Goal: Task Accomplishment & Management: Complete application form

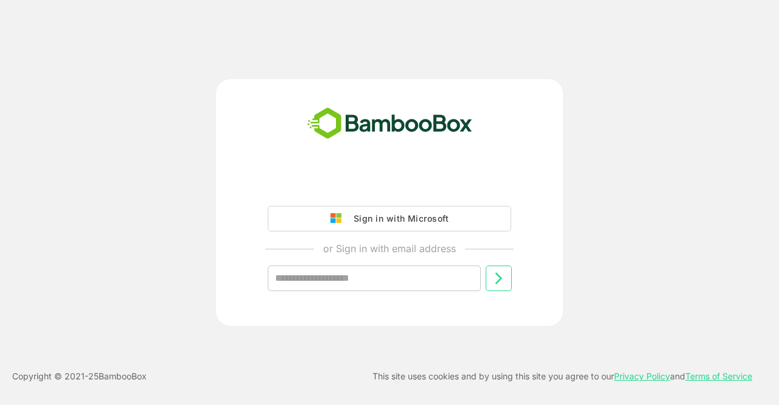
click at [381, 272] on input "text" at bounding box center [374, 279] width 213 height 26
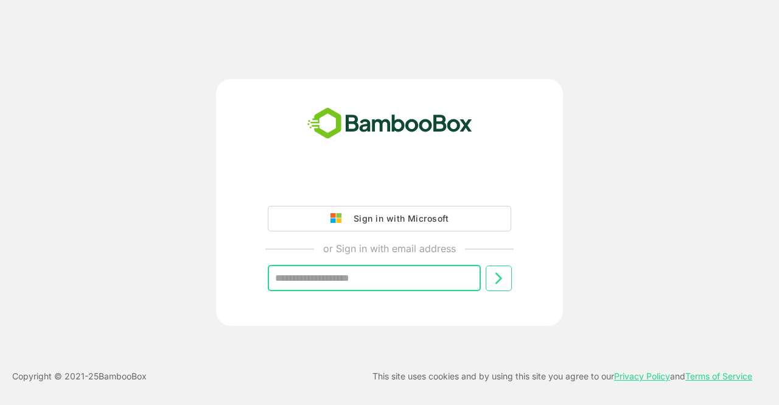
type input "**********"
click at [493, 284] on icon at bounding box center [498, 278] width 15 height 15
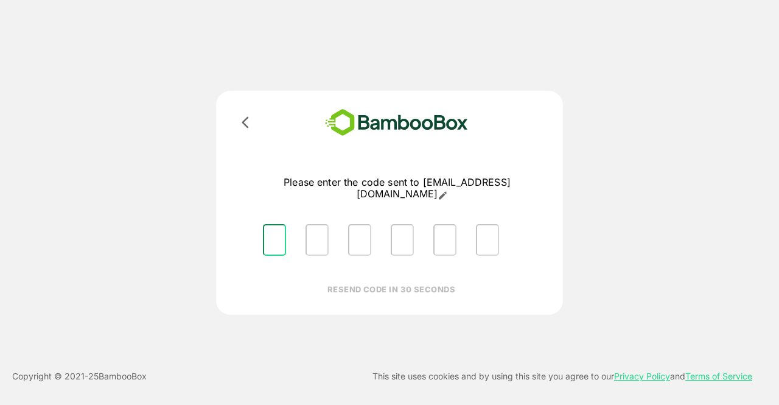
click at [266, 224] on input "Please enter OTP character 1" at bounding box center [274, 240] width 23 height 32
type input "*"
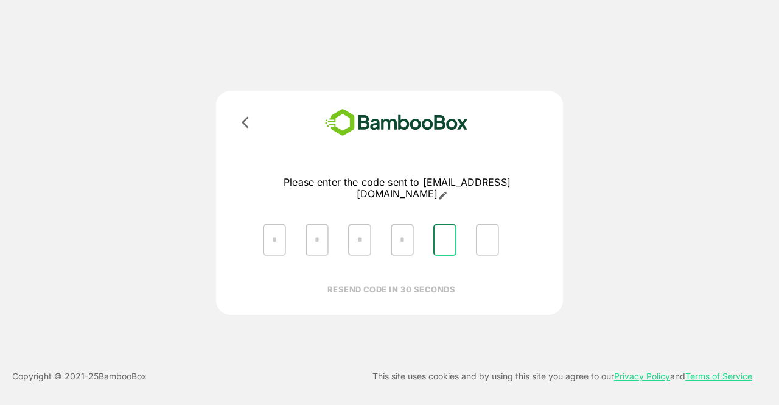
type input "*"
